Goal: Transaction & Acquisition: Purchase product/service

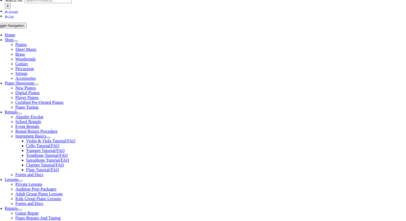
scroll to position [83, 0]
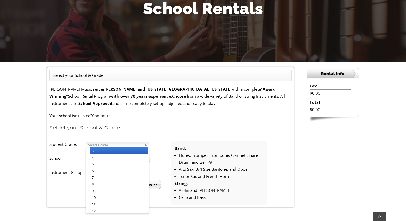
click at [143, 142] on link "Select Grade..." at bounding box center [118, 144] width 64 height 6
click at [123, 158] on li "4" at bounding box center [119, 157] width 58 height 7
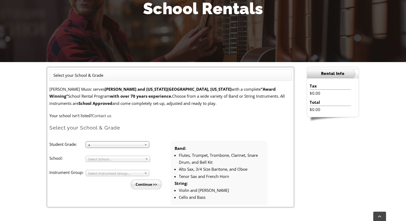
click at [119, 159] on span "Select School..." at bounding box center [115, 159] width 55 height 6
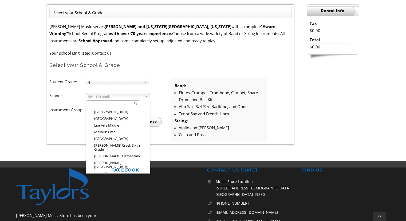
scroll to position [498, 0]
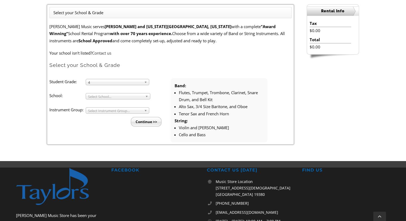
click at [104, 167] on div "Taylor’s Music Store has been your neighborhood, family-owned music store for o…" at bounding box center [59, 221] width 95 height 109
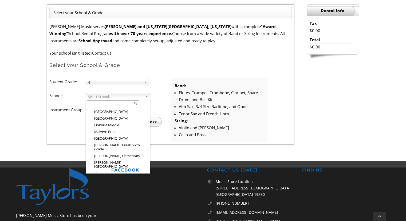
scroll to position [6, 0]
click at [123, 98] on span "Select School..." at bounding box center [115, 96] width 55 height 6
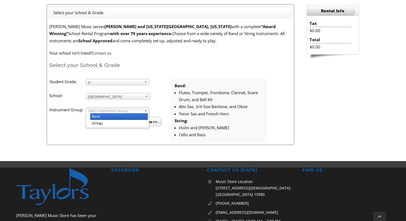
click at [121, 108] on span "Select Instrument Group..." at bounding box center [115, 110] width 54 height 6
click at [112, 121] on li "Strings" at bounding box center [119, 123] width 58 height 7
click at [142, 120] on input "Continue >>" at bounding box center [146, 122] width 31 height 10
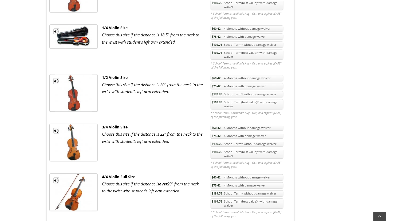
scroll to position [259, 0]
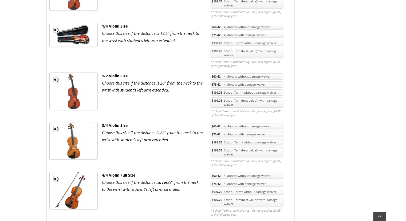
click at [231, 151] on link "$169.76 School Term(best value)* with damage waiver" at bounding box center [247, 152] width 73 height 10
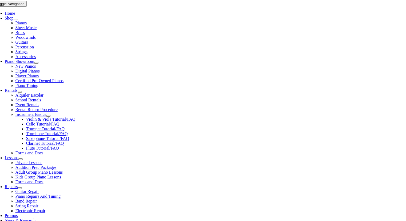
scroll to position [106, 0]
checkbox input"] "true"
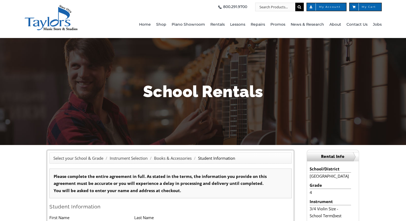
type input "0"
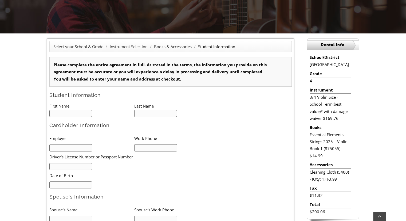
scroll to position [168, 0]
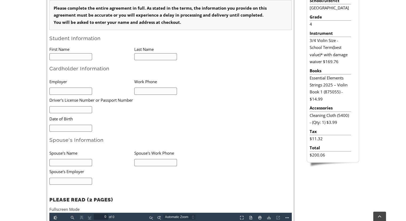
click at [75, 54] on input "text" at bounding box center [70, 56] width 43 height 7
type input "P"
type input "1"
type input "Parker"
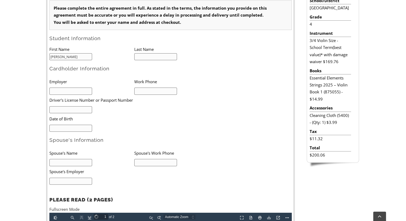
click at [157, 56] on input "text" at bounding box center [155, 56] width 43 height 7
type input "Crowell"
click at [79, 92] on input "text" at bounding box center [70, 90] width 43 height 7
type input "UCFSD"
click at [153, 90] on input "text" at bounding box center [155, 90] width 43 height 7
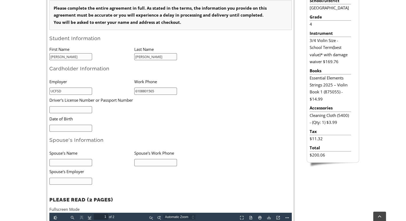
type input "6108801565"
click at [74, 108] on input "text" at bounding box center [70, 109] width 43 height 7
type input "28241061"
click at [66, 127] on input "mm/dd/yyyy" at bounding box center [70, 127] width 43 height 7
type input "12/07/1988"
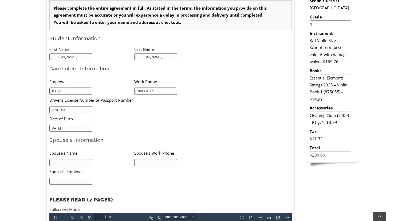
click at [61, 160] on input "text" at bounding box center [70, 162] width 43 height 7
type input "h"
click at [61, 160] on input "Henry" at bounding box center [70, 162] width 43 height 7
type input "Henry Crowell"
click at [160, 163] on input "text" at bounding box center [155, 162] width 43 height 7
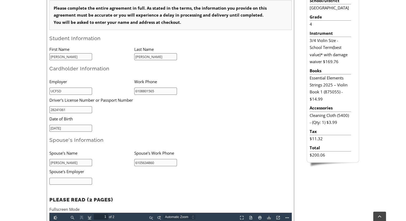
type input "6105634860"
click at [82, 178] on input "text" at bounding box center [70, 180] width 43 height 7
click at [82, 178] on input "C" at bounding box center [70, 180] width 43 height 7
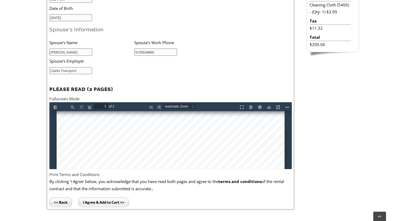
scroll to position [284, 0]
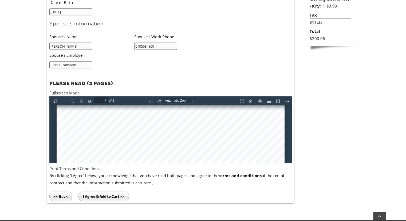
type input "Clarks Transport"
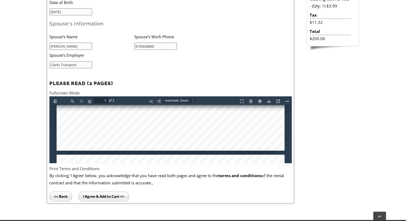
type input "2"
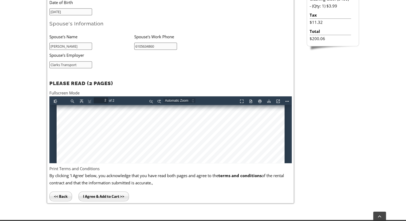
scroll to position [701, 0]
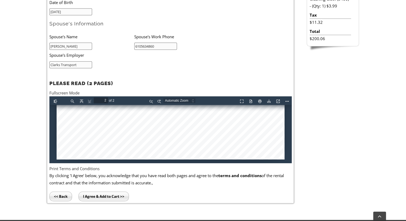
click at [117, 195] on input "I Agree & Add to Cart >>" at bounding box center [103, 196] width 50 height 10
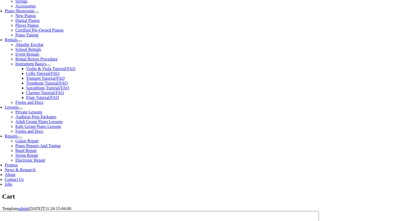
scroll to position [158, 0]
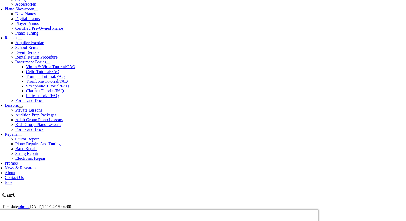
select select "PA"
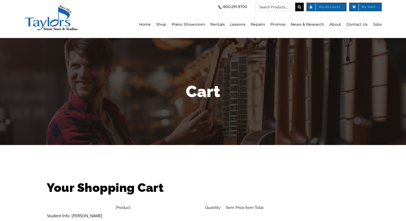
select select "PA"
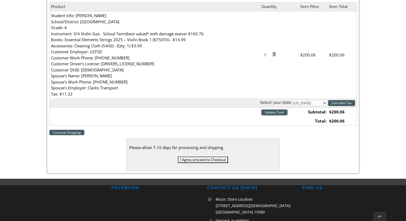
scroll to position [172, 0]
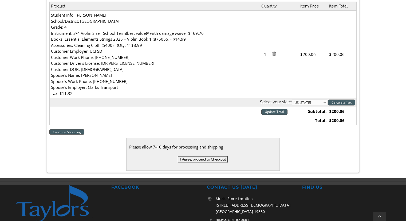
click at [206, 157] on input "I Agree, proceed to Checkout" at bounding box center [203, 159] width 50 height 6
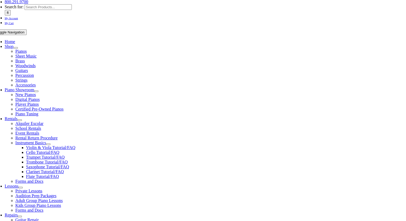
scroll to position [78, 0]
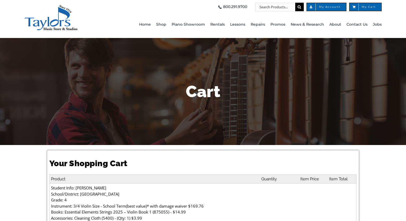
select select "PA"
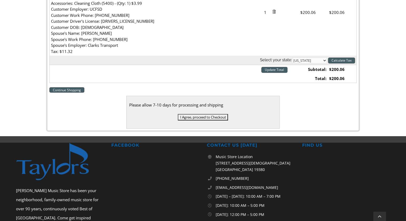
scroll to position [215, 0]
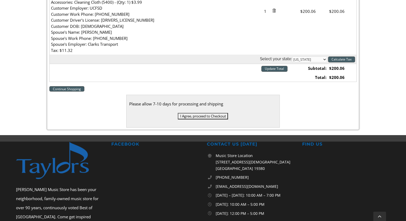
click at [209, 117] on input "I Agree, proceed to Checkout" at bounding box center [203, 116] width 50 height 6
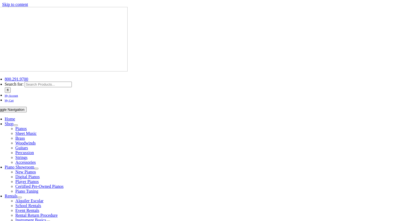
select select
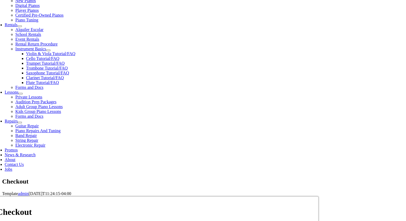
scroll to position [190, 0]
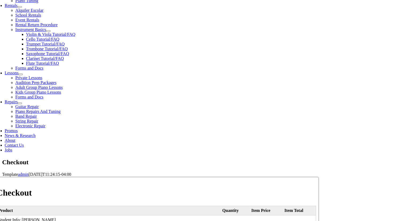
type input "[PERSON_NAME]"
type input "[STREET_ADDRESS]"
type input "[GEOGRAPHIC_DATA]"
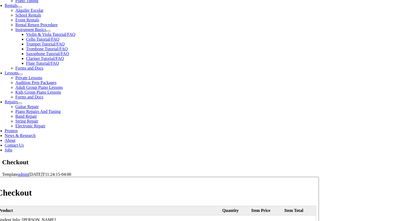
select select "PA"
type input "19363"
select select "visa"
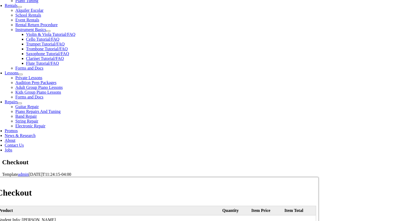
type input "[CREDIT_CARD_NUMBER]"
select select "02"
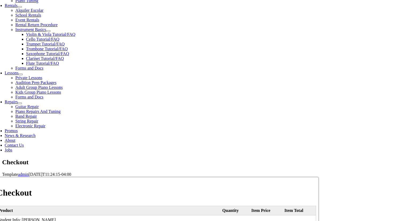
select select "2028"
type input "787"
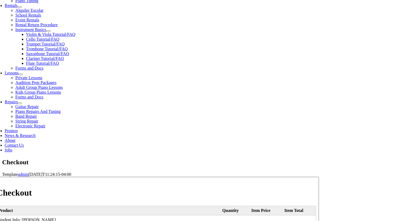
type input "6108801565"
type input "[EMAIL_ADDRESS][DOMAIN_NAME]"
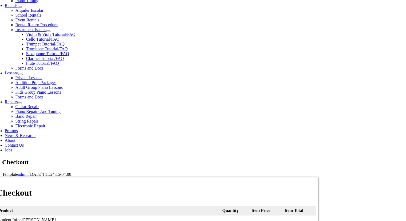
scroll to position [0, 0]
